Goal: Information Seeking & Learning: Check status

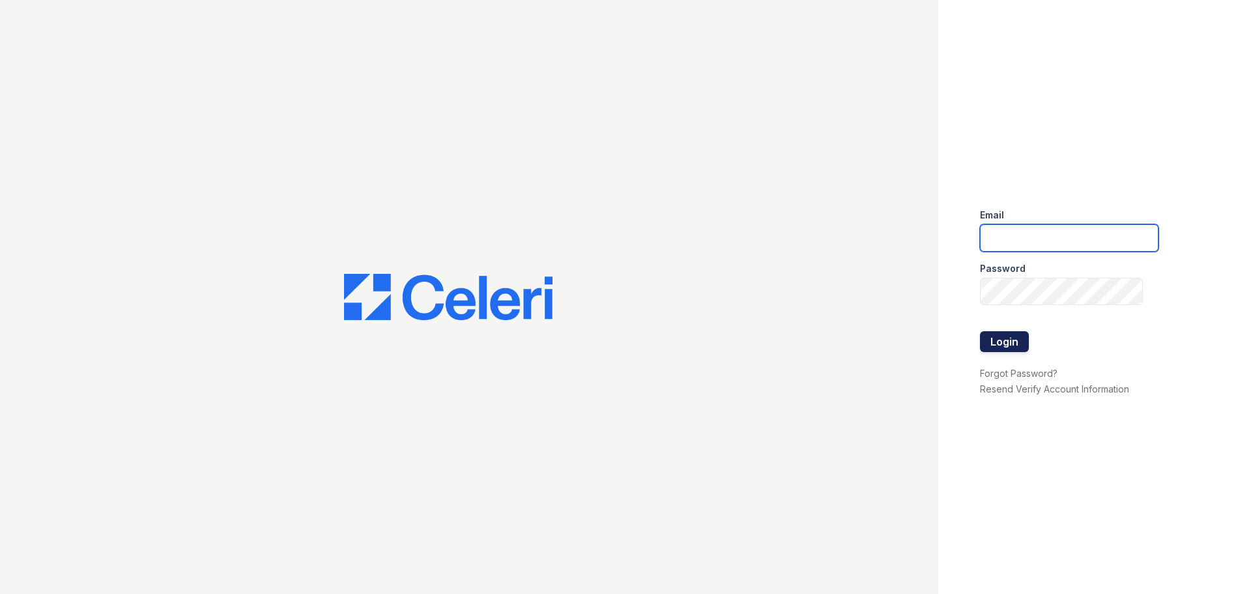
type input "[EMAIL_ADDRESS][DOMAIN_NAME]"
click at [1007, 348] on button "Login" at bounding box center [1004, 341] width 49 height 21
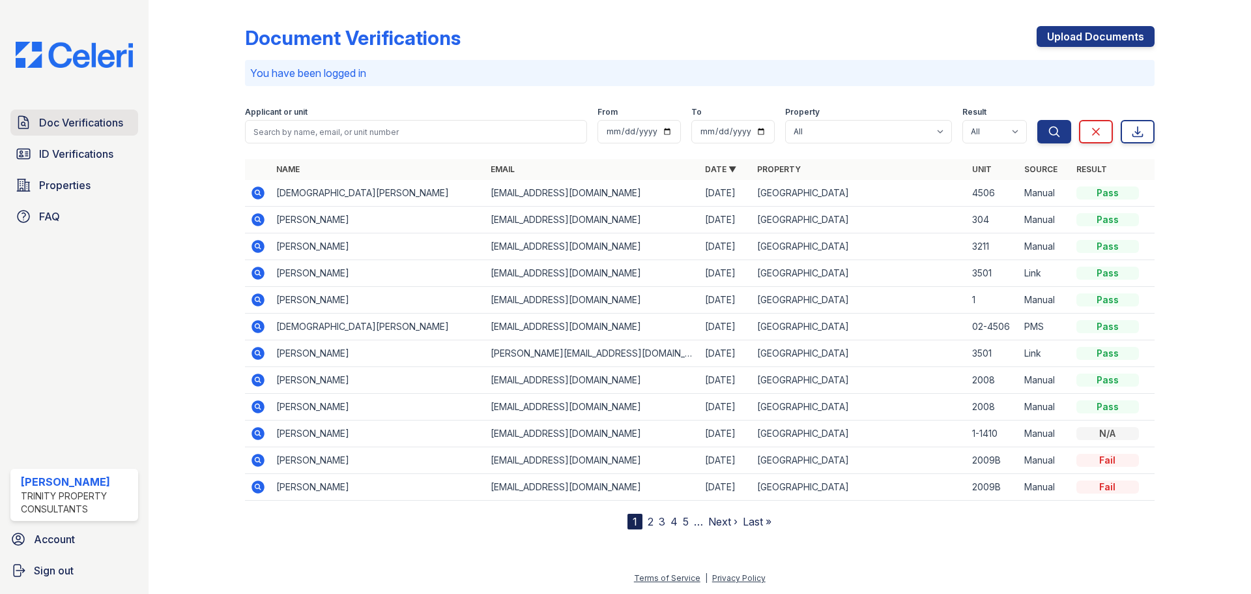
click at [118, 115] on span "Doc Verifications" at bounding box center [81, 123] width 84 height 16
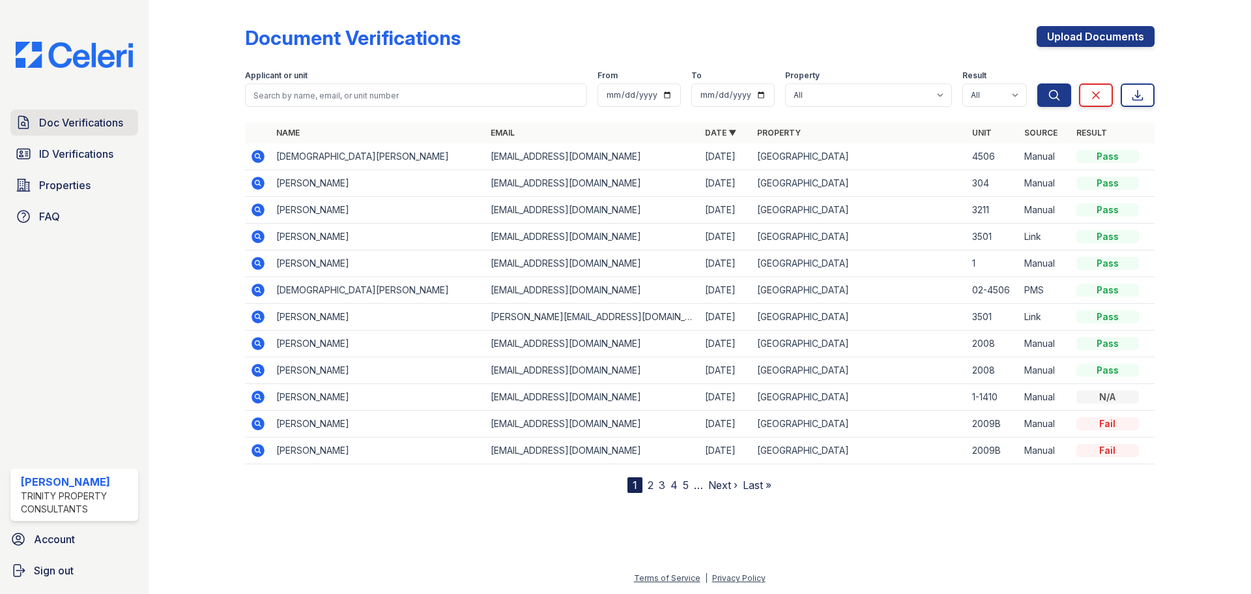
click at [30, 115] on icon at bounding box center [24, 123] width 16 height 16
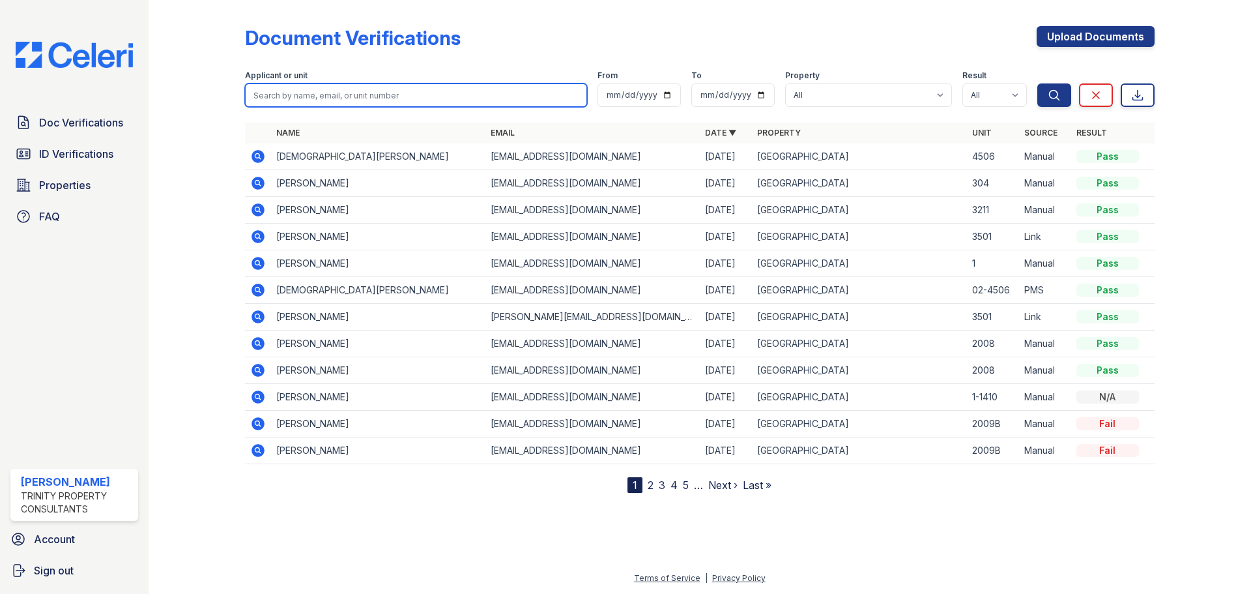
click at [323, 99] on input "search" at bounding box center [416, 94] width 342 height 23
type input "Juan"
click at [1037, 83] on button "Search" at bounding box center [1054, 94] width 34 height 23
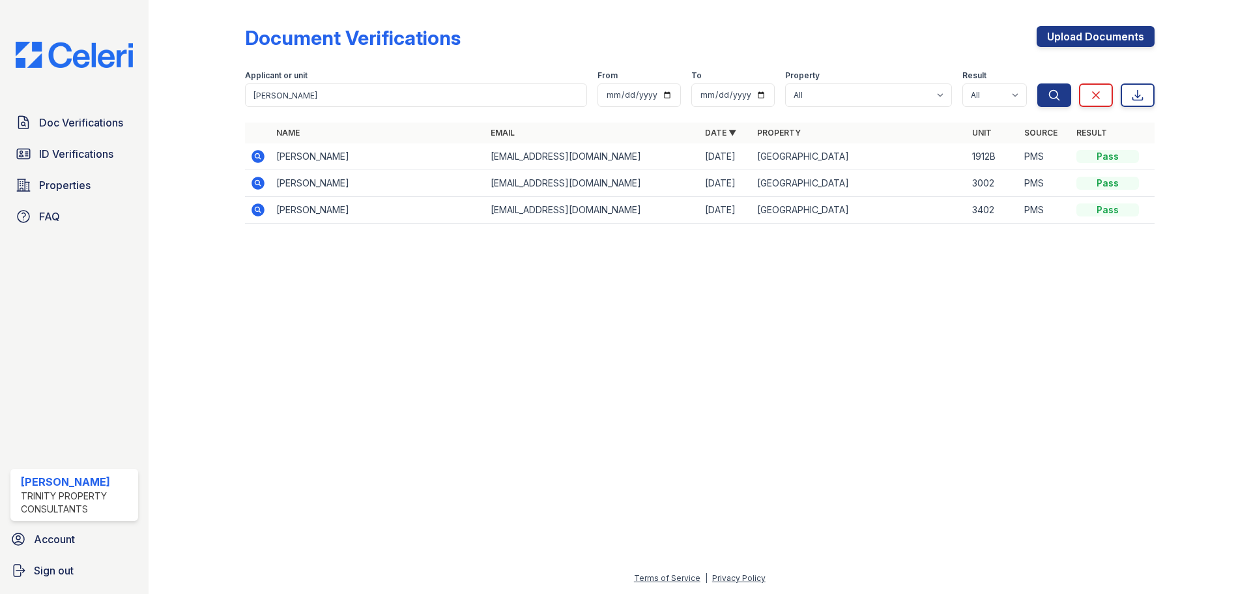
click at [398, 83] on div "Applicant or unit" at bounding box center [416, 76] width 342 height 13
click at [394, 91] on input "Juan" at bounding box center [416, 94] width 342 height 23
type input "Cesar"
click at [1037, 83] on button "Search" at bounding box center [1054, 94] width 34 height 23
